Goal: Information Seeking & Learning: Check status

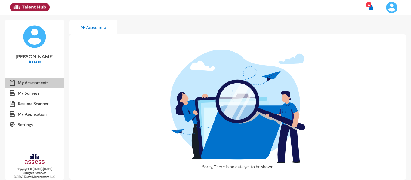
click at [42, 86] on link "My Assessments" at bounding box center [35, 82] width 60 height 11
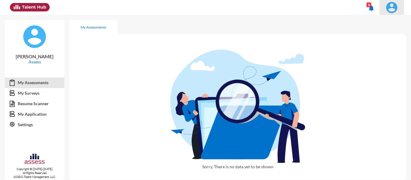
click at [391, 10] on img at bounding box center [392, 8] width 12 height 12
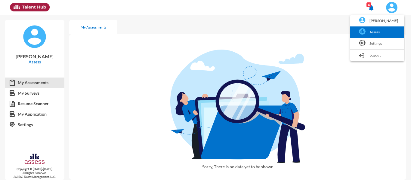
click at [379, 30] on link "Assess" at bounding box center [377, 31] width 48 height 11
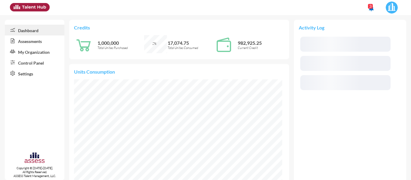
scroll to position [104, 208]
click at [37, 61] on link "Control Panel" at bounding box center [35, 62] width 60 height 11
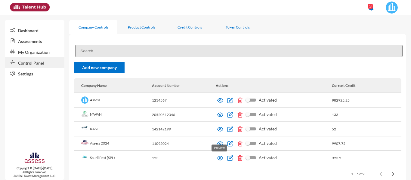
click at [219, 160] on img at bounding box center [220, 158] width 6 height 6
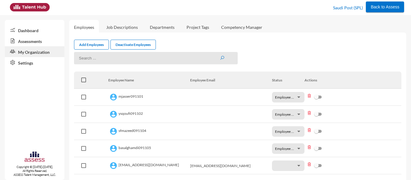
click at [119, 28] on link "Job Descriptions" at bounding box center [121, 27] width 41 height 15
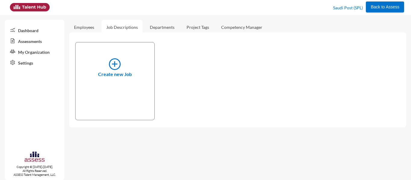
click at [89, 29] on link "Employees" at bounding box center [84, 27] width 30 height 15
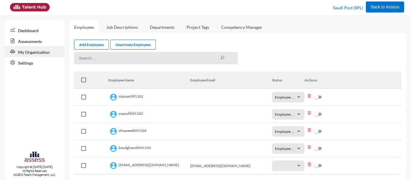
click at [39, 43] on link "Assessments" at bounding box center [35, 41] width 60 height 11
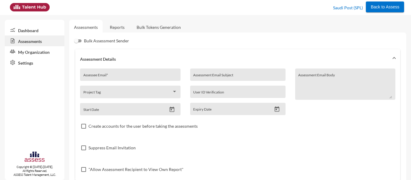
click at [125, 26] on link "Reports" at bounding box center [117, 27] width 24 height 15
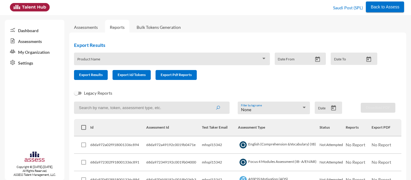
click at [136, 111] on input at bounding box center [152, 108] width 156 height 12
paste input "mhspl18363"
type input "mhspl18363"
click at [208, 102] on button "submit" at bounding box center [217, 107] width 19 height 11
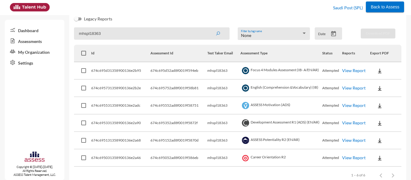
scroll to position [88, 0]
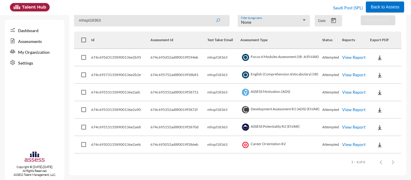
click at [354, 59] on link "View Report" at bounding box center [353, 57] width 23 height 5
click at [353, 72] on link "View Report" at bounding box center [353, 74] width 23 height 5
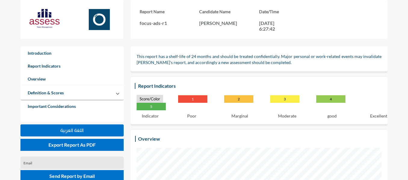
scroll to position [72, 0]
click at [208, 23] on p "Sarah" at bounding box center [229, 23] width 60 height 6
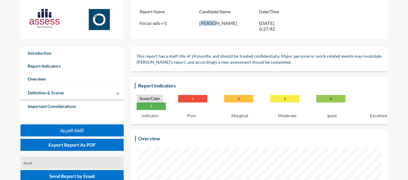
click at [208, 23] on p "Sarah" at bounding box center [229, 23] width 60 height 6
drag, startPoint x: 267, startPoint y: 22, endPoint x: 283, endPoint y: 22, distance: 15.4
click at [283, 22] on p "09-12-2024, 6:27:42" at bounding box center [272, 25] width 27 height 11
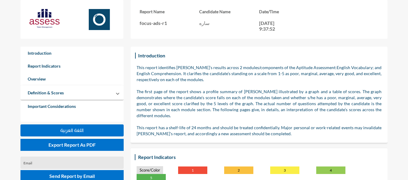
click at [268, 22] on p "04-12-2024, 9:37:52" at bounding box center [272, 25] width 27 height 11
